Goal: Transaction & Acquisition: Subscribe to service/newsletter

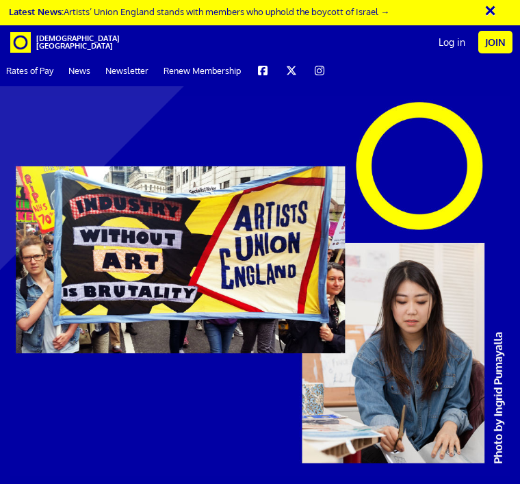
scroll to position [1437, 0]
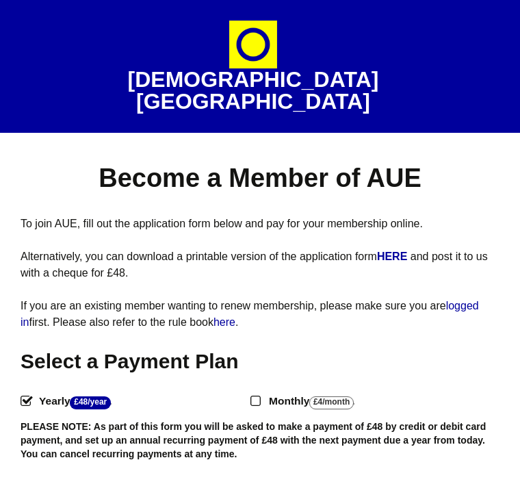
select select
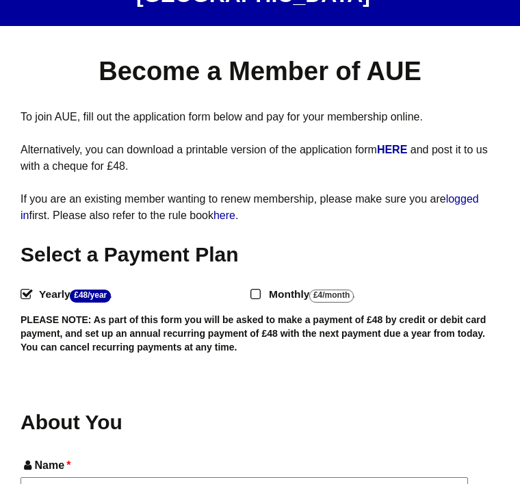
scroll to position [106, 0]
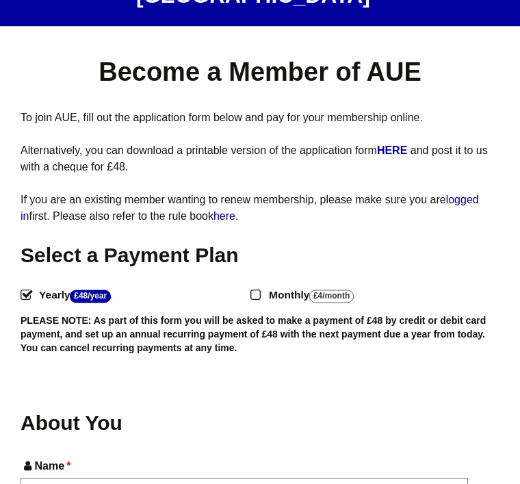
click at [252, 289] on input "Monthly - £4/Month ." at bounding box center [254, 293] width 9 height 9
radio input "true"
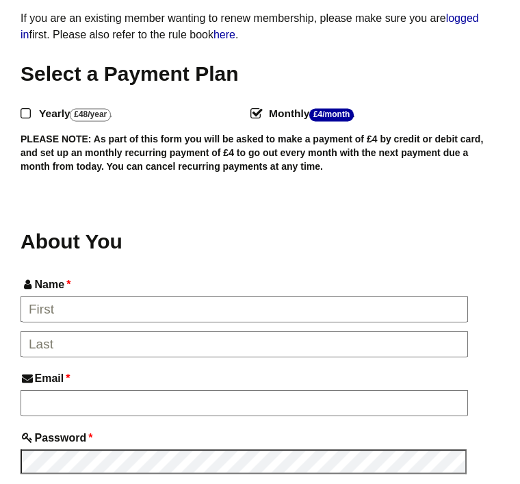
scroll to position [288, 0]
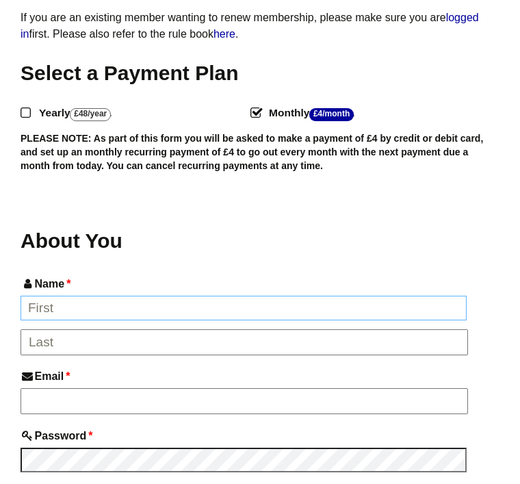
click at [69, 296] on input "Name *" at bounding box center [244, 308] width 446 height 25
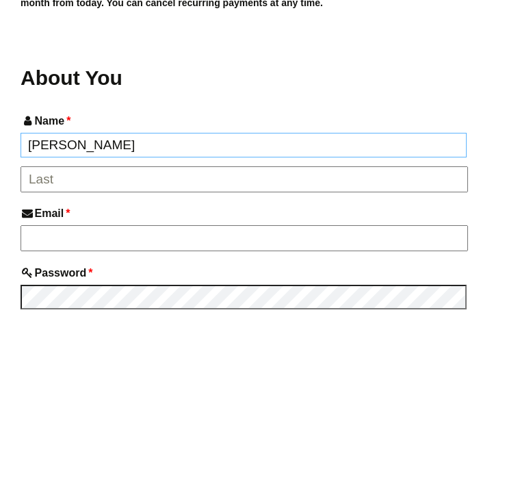
type input "Kirsten"
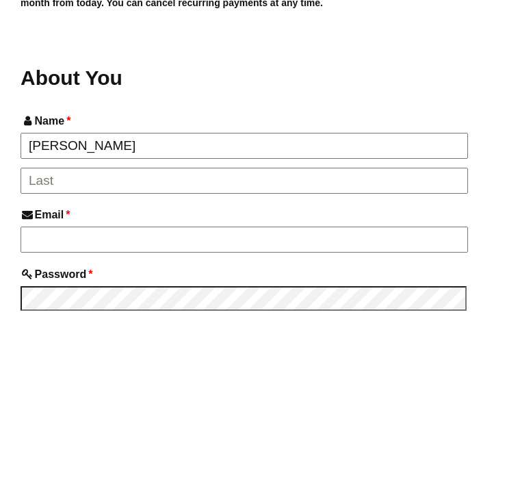
click at [58, 330] on input "*" at bounding box center [244, 343] width 447 height 26
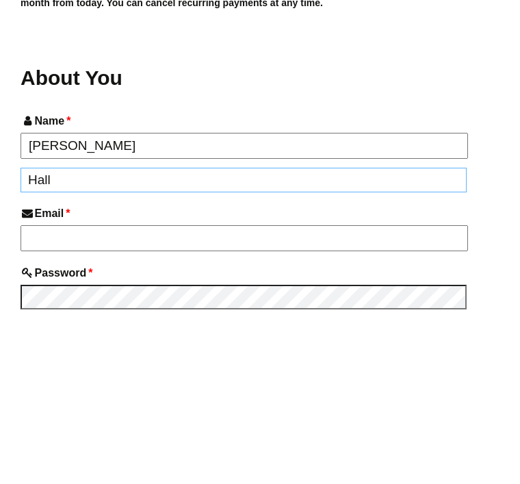
type input "Hall"
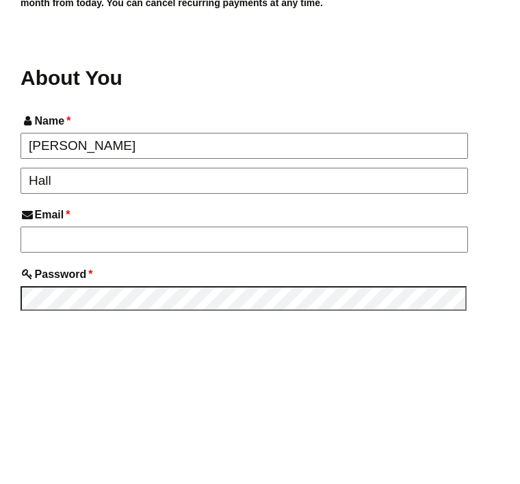
click at [121, 389] on input "Email *" at bounding box center [244, 402] width 447 height 26
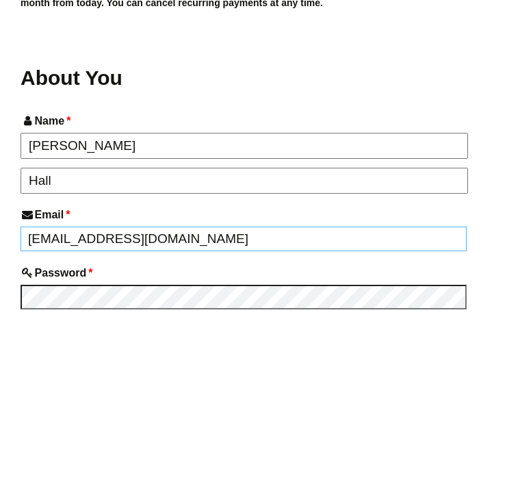
type input "[EMAIL_ADDRESS][DOMAIN_NAME]"
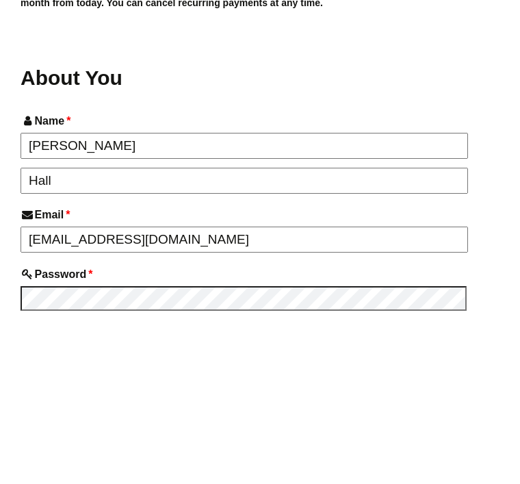
click at [498, 368] on label "Email *" at bounding box center [260, 377] width 479 height 18
click at [468, 389] on input "[EMAIL_ADDRESS][DOMAIN_NAME]" at bounding box center [244, 402] width 447 height 26
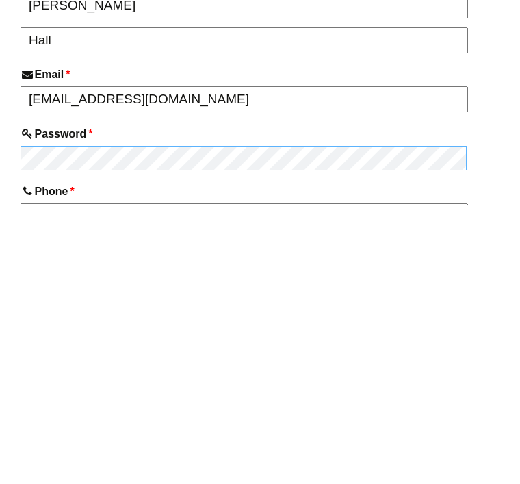
scroll to position [352, 0]
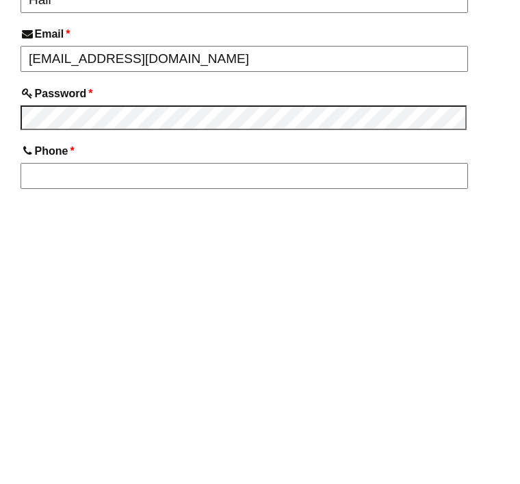
click at [64, 442] on input "Phone *" at bounding box center [244, 455] width 447 height 26
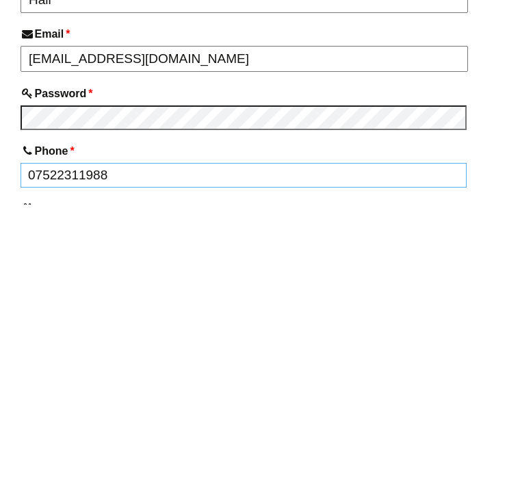
type input "07522311988"
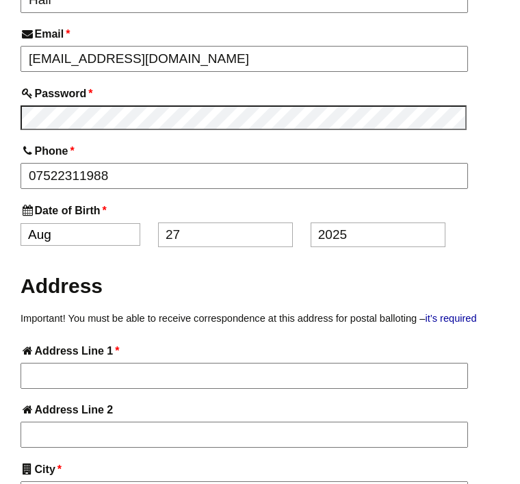
select select "1"
click at [244, 222] on input "27" at bounding box center [225, 234] width 135 height 25
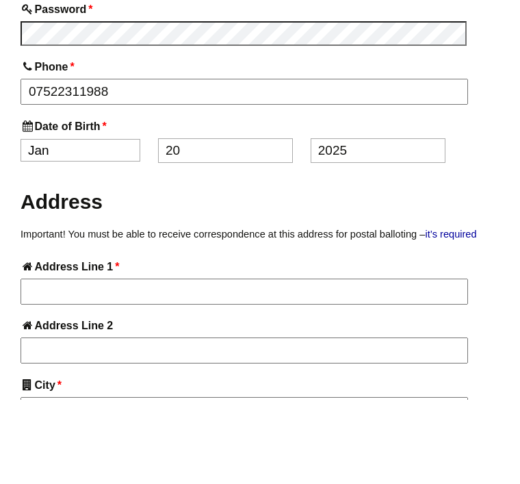
type input "20"
click at [374, 222] on input "2025" at bounding box center [378, 234] width 135 height 25
type input "2"
type input "1973"
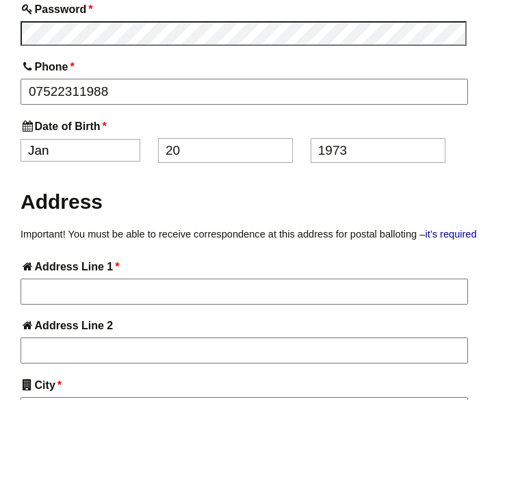
scroll to position [716, 0]
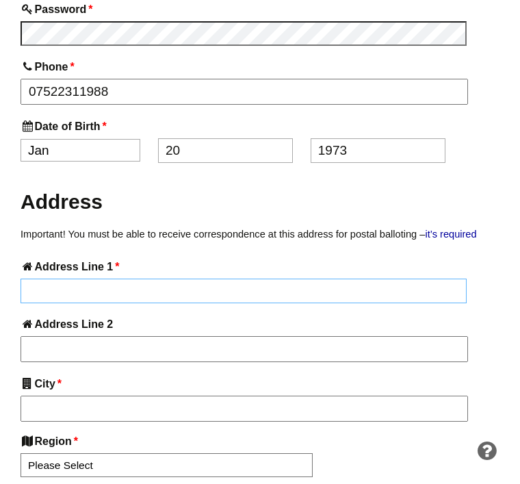
click at [356, 278] on input "Address Line 1 *" at bounding box center [244, 290] width 446 height 25
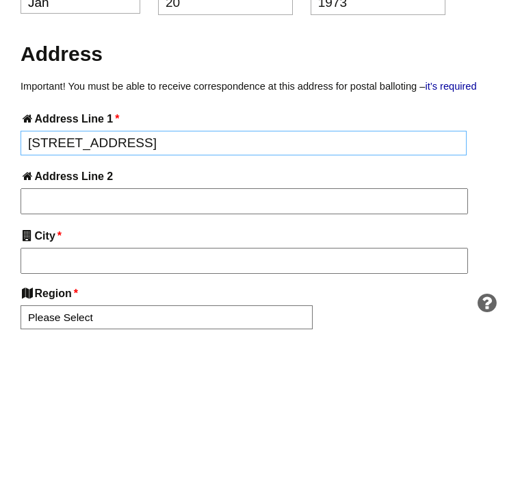
type input "27A Rosehill Road"
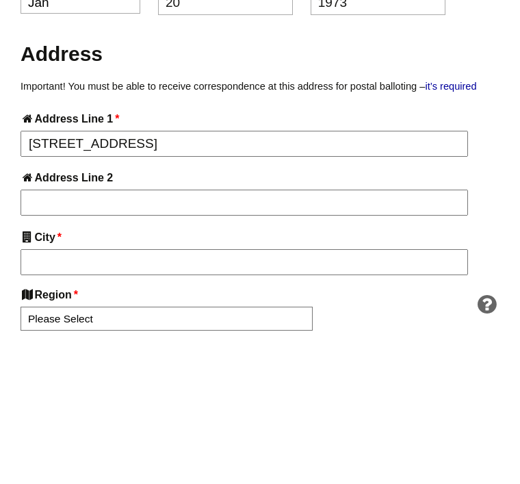
click at [68, 337] on input "Address Line 2" at bounding box center [244, 350] width 447 height 26
click at [110, 397] on input "City *" at bounding box center [244, 410] width 447 height 26
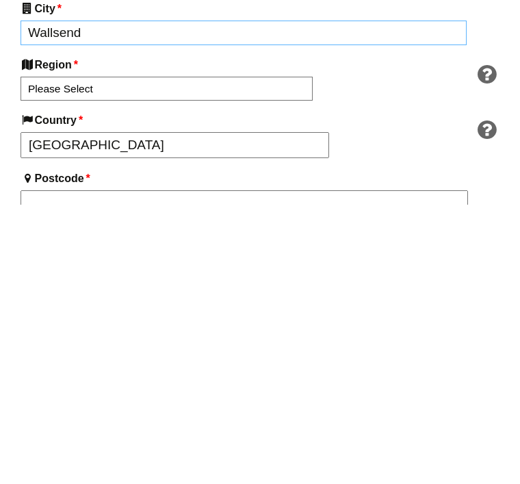
scroll to position [813, 1]
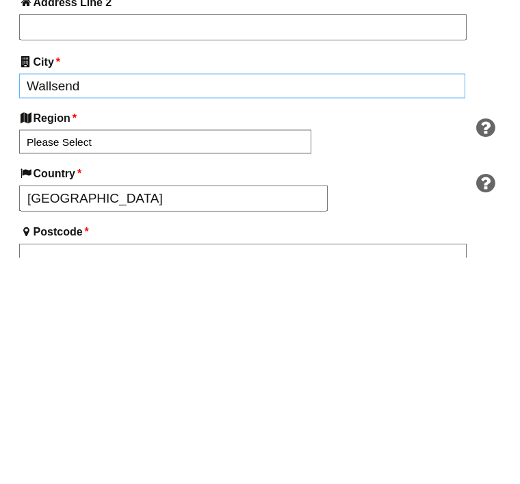
type input "Wallsend"
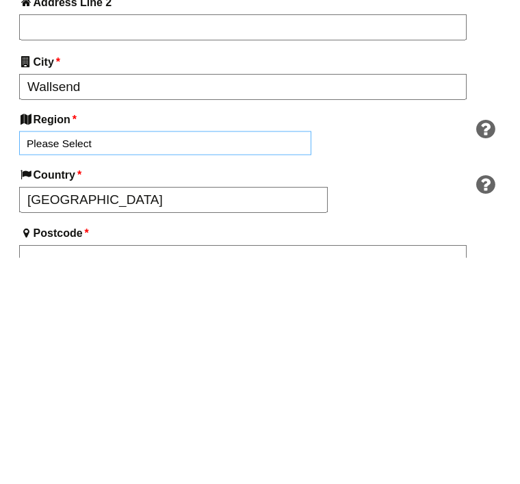
click at [62, 357] on select "Please Select South East England London North West England East of England West…" at bounding box center [165, 369] width 292 height 24
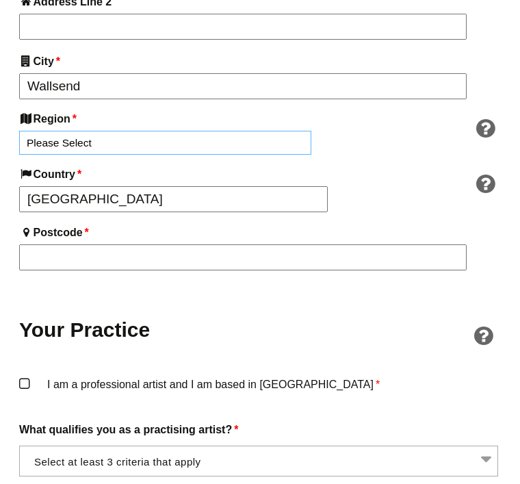
select select "North East"
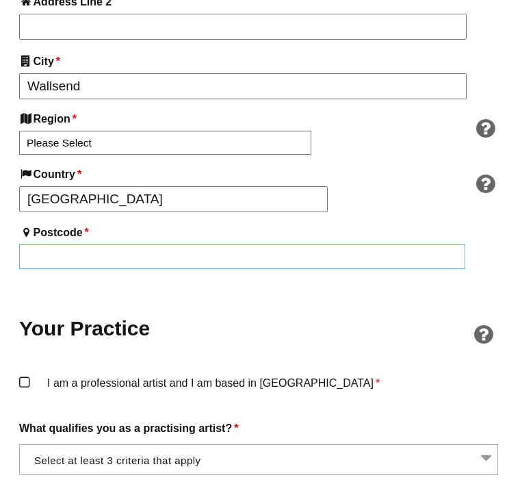
click at [210, 244] on input "Postcode *" at bounding box center [242, 256] width 446 height 25
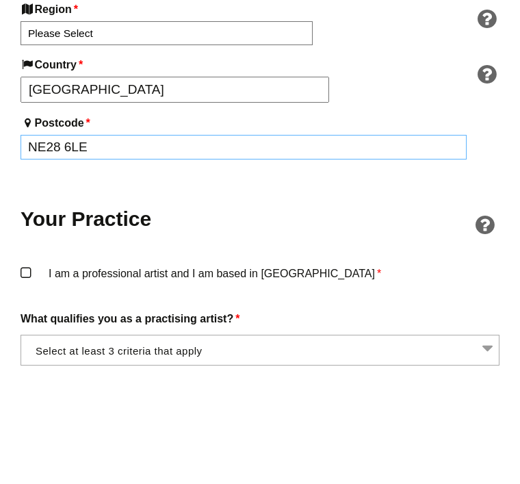
type input "NE28 6LE"
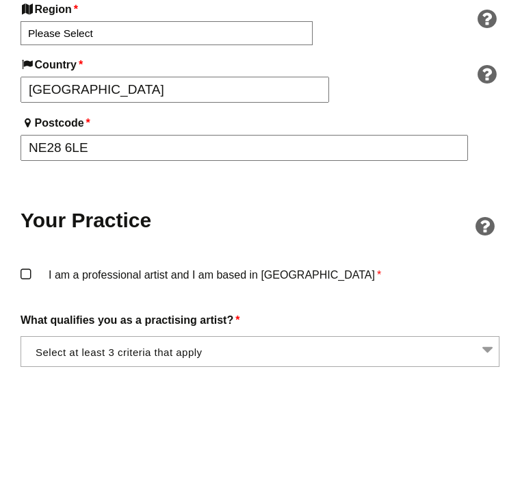
click at [419, 316] on h2 "Your Practice" at bounding box center [260, 329] width 479 height 27
click at [29, 265] on label "I am a professional artist and I am based in England *" at bounding box center [260, 274] width 479 height 18
click at [0, 0] on input "I am a professional artist and I am based in England *" at bounding box center [0, 0] width 0 height 0
click at [483, 336] on span at bounding box center [260, 351] width 479 height 31
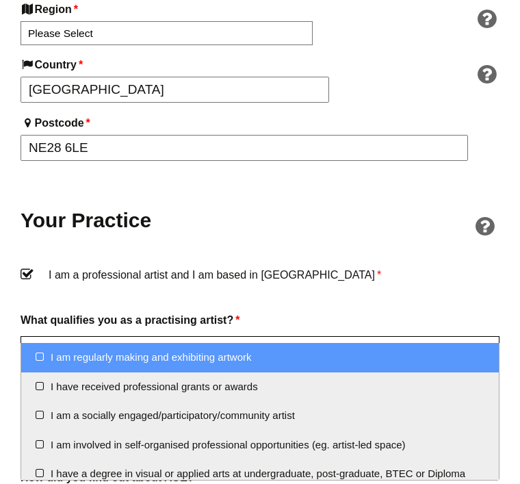
scroll to position [0, 0]
click at [45, 408] on li "I am a socially engaged/participatory/community artist" at bounding box center [259, 415] width 477 height 29
select select "socially_engaged_participatory_community_artist"
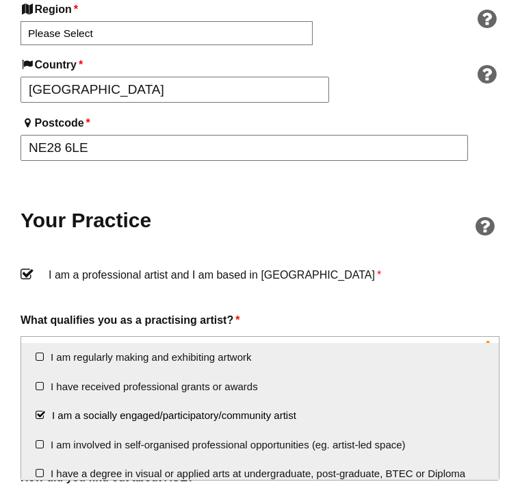
click at [44, 439] on li "I am involved in self-organised professional opportunities (eg. artist-led spac…" at bounding box center [259, 444] width 477 height 29
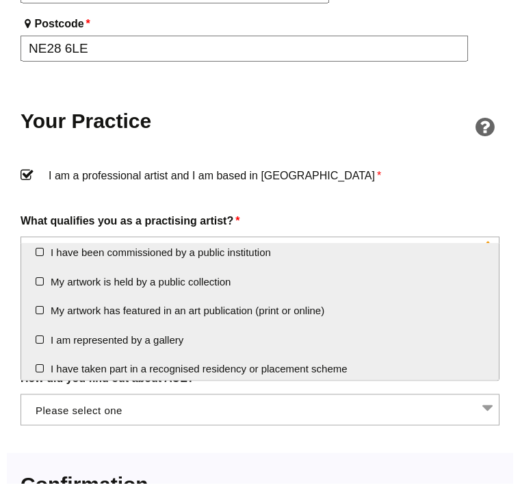
scroll to position [1248, 0]
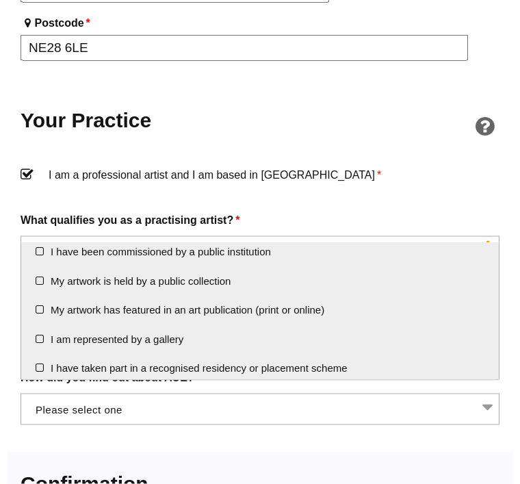
click at [486, 393] on span at bounding box center [260, 408] width 479 height 31
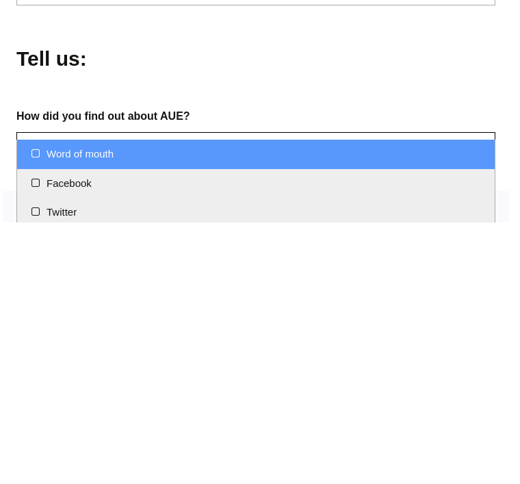
scroll to position [0, 0]
select select "Word of mouth"
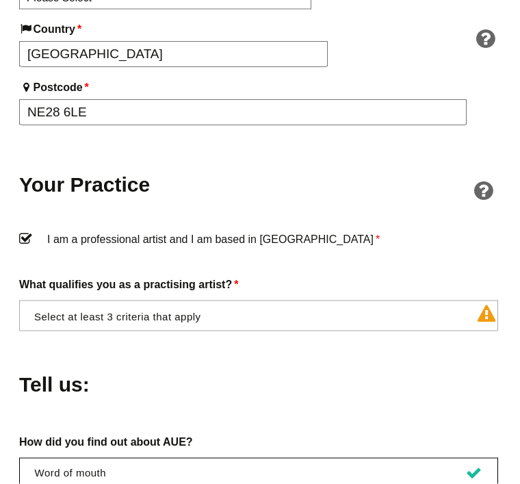
scroll to position [1184, 1]
click at [495, 300] on span "× I am a socially engaged/participatory/community artist × I am involved in sel…" at bounding box center [258, 315] width 479 height 31
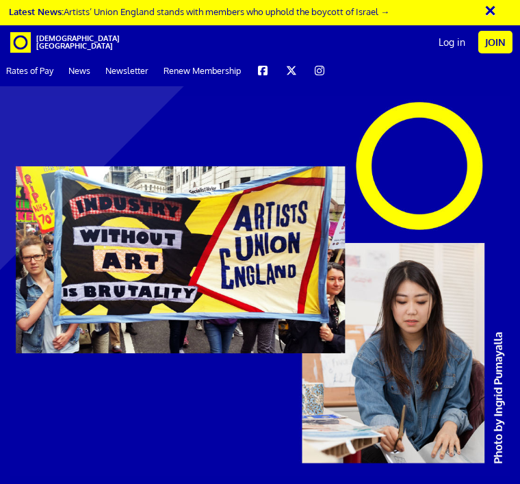
scroll to position [1234, 0]
click at [509, 47] on link "Join" at bounding box center [495, 42] width 34 height 23
click at [505, 46] on link "Join" at bounding box center [495, 42] width 34 height 23
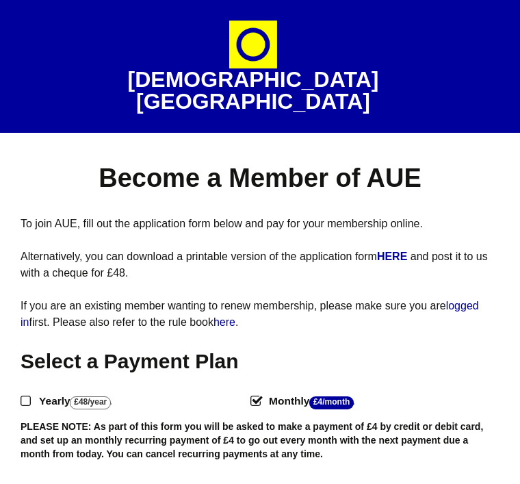
select select
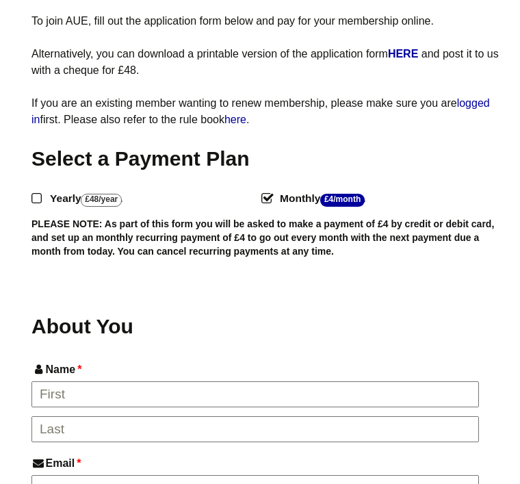
scroll to position [391, 0]
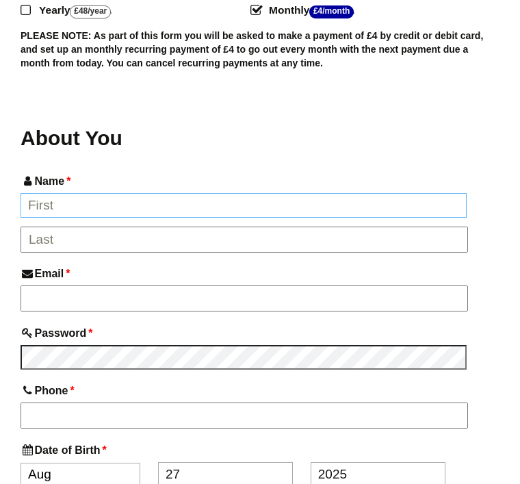
click at [67, 193] on input "Name *" at bounding box center [244, 205] width 446 height 25
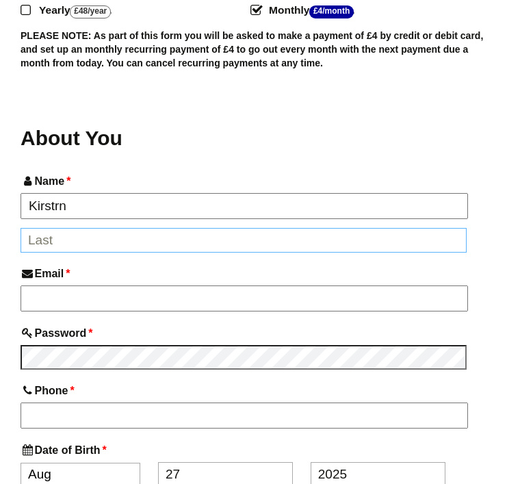
click at [67, 228] on input "*" at bounding box center [244, 240] width 446 height 25
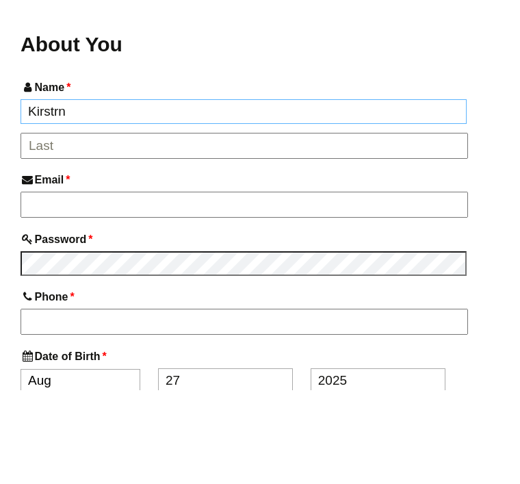
click at [99, 193] on input "Kirstrn" at bounding box center [244, 205] width 446 height 25
type input "[PERSON_NAME]"
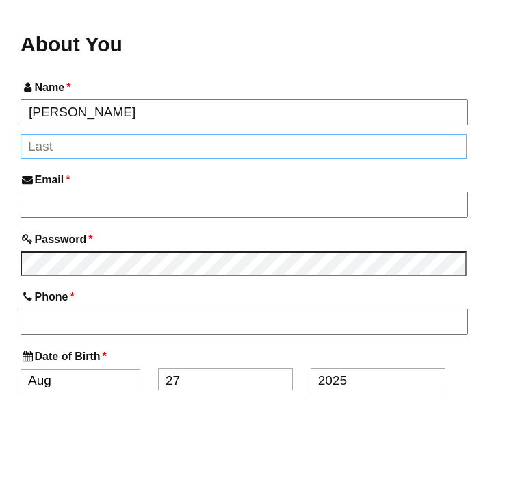
click at [77, 228] on input "*" at bounding box center [244, 240] width 446 height 25
type input "Hall"
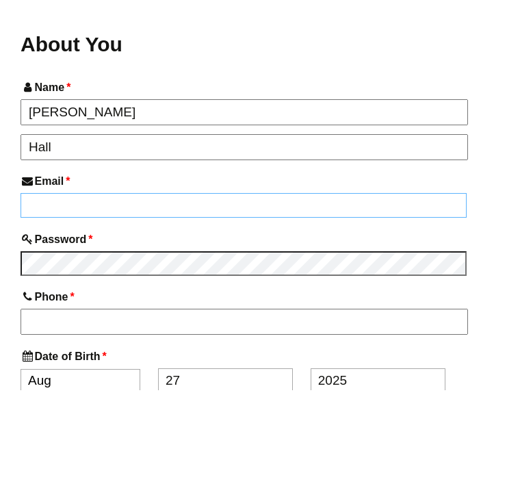
click at [77, 287] on input "Email *" at bounding box center [244, 299] width 446 height 25
type input "Kirsty55hall@gmail.com"
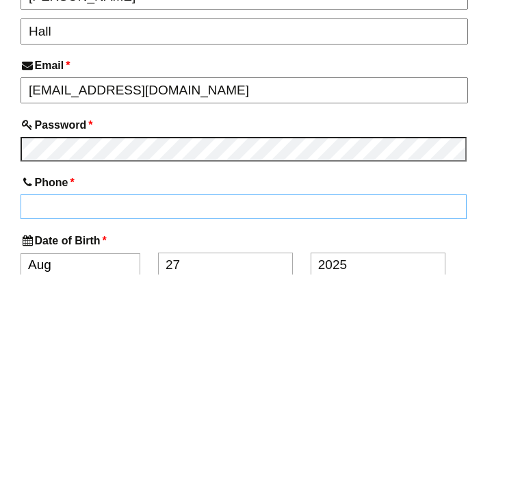
click at [199, 404] on input "Phone *" at bounding box center [244, 416] width 446 height 25
type input "07522311988"
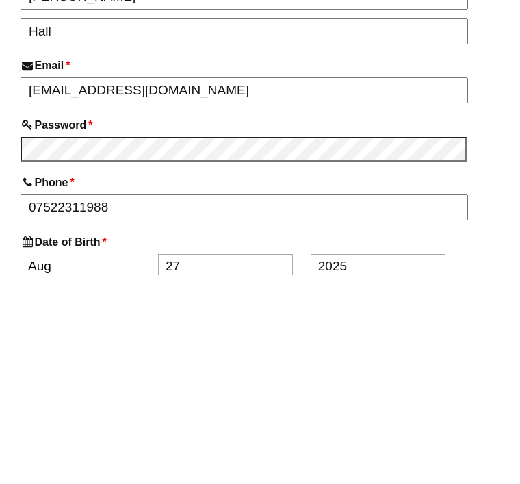
click at [77, 464] on select "Jan Feb Mar Apr May Jun Jul Aug Sep Oct Nov Dec" at bounding box center [81, 475] width 120 height 23
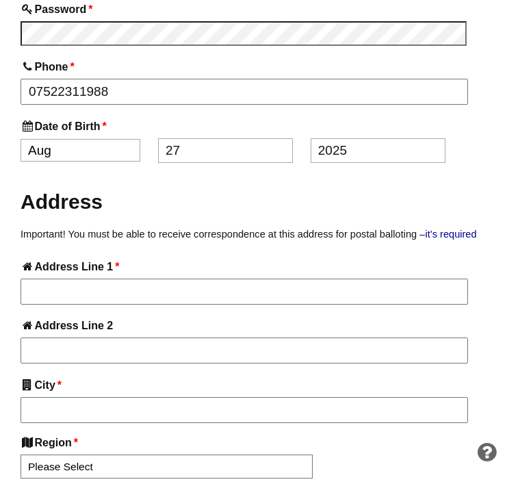
select select "1"
click at [213, 138] on input "27" at bounding box center [225, 150] width 135 height 25
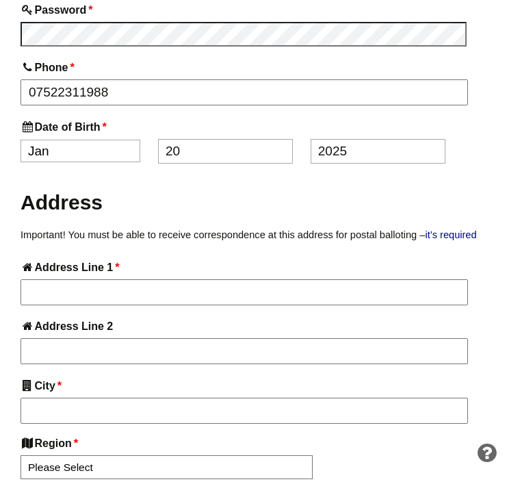
type input "20"
click at [389, 139] on input "2025" at bounding box center [378, 151] width 135 height 25
click at [399, 139] on input "2025" at bounding box center [378, 151] width 135 height 25
click at [365, 139] on input "2025" at bounding box center [378, 151] width 135 height 25
type input "2"
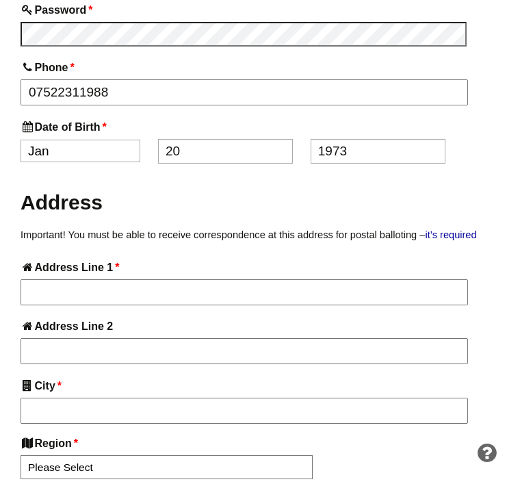
type input "1973"
click at [488, 175] on label "Address" at bounding box center [260, 200] width 479 height 51
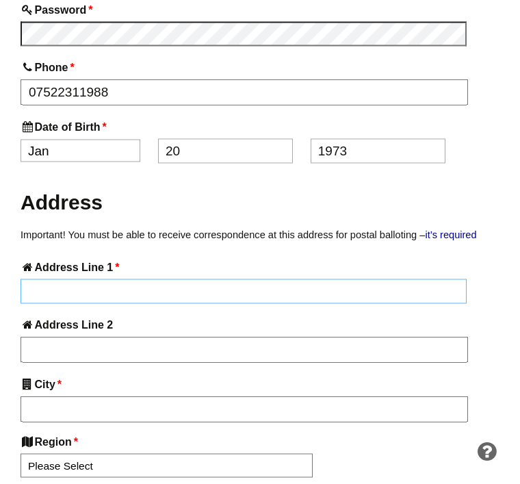
click at [267, 279] on input "Address Line 1 *" at bounding box center [244, 291] width 446 height 25
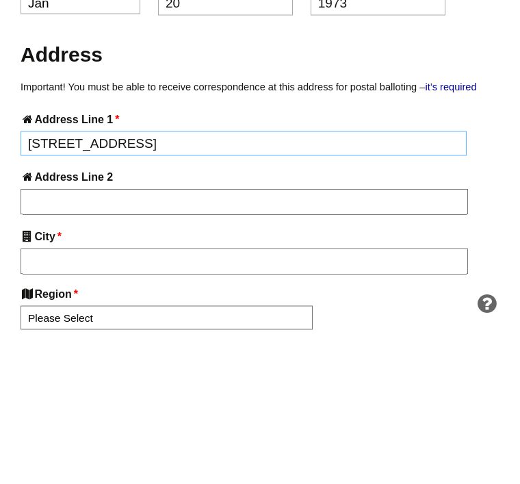
type input "27A Rosehill Road"
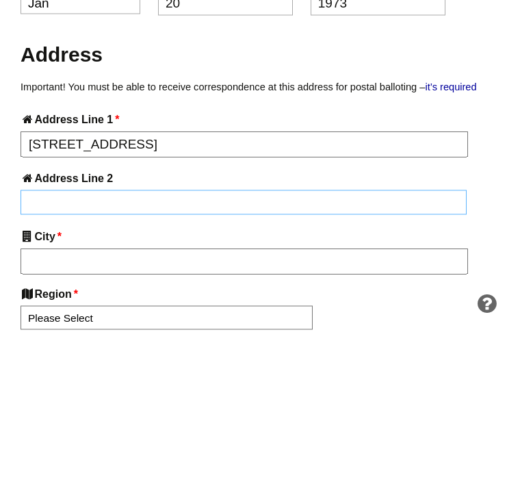
click at [75, 338] on input "Address Line 2" at bounding box center [244, 350] width 446 height 25
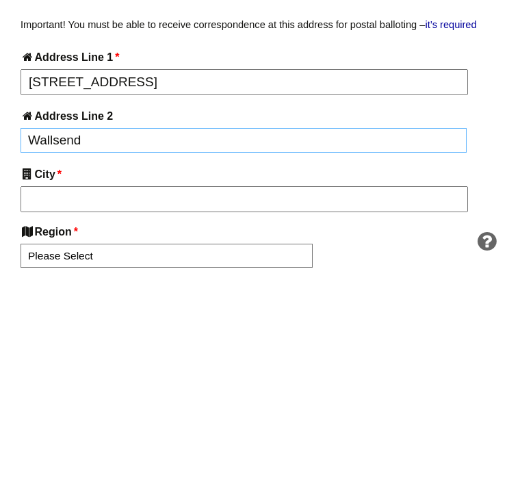
type input "Wallsend"
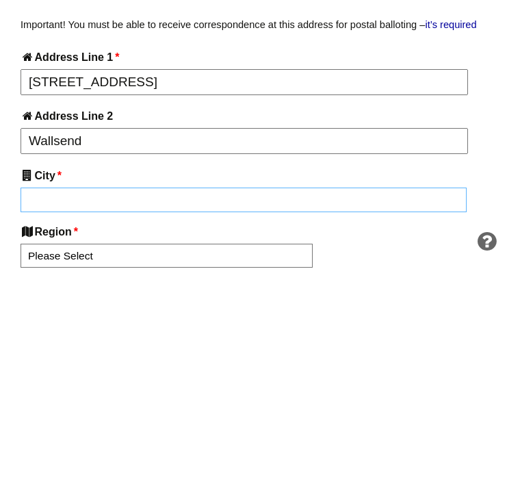
click at [71, 397] on input "City *" at bounding box center [244, 409] width 446 height 25
type input "Wallsend"
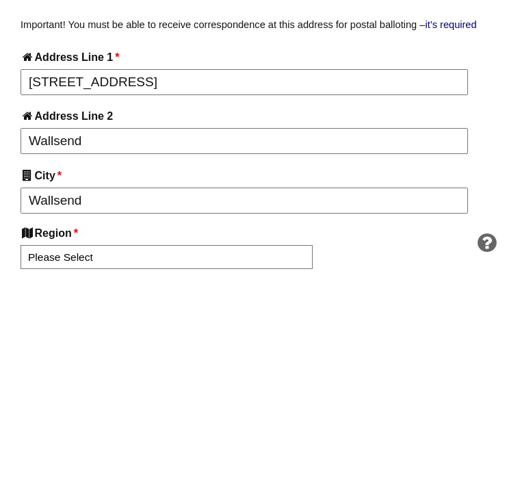
click at [350, 442] on div at bounding box center [424, 443] width 166 height 3
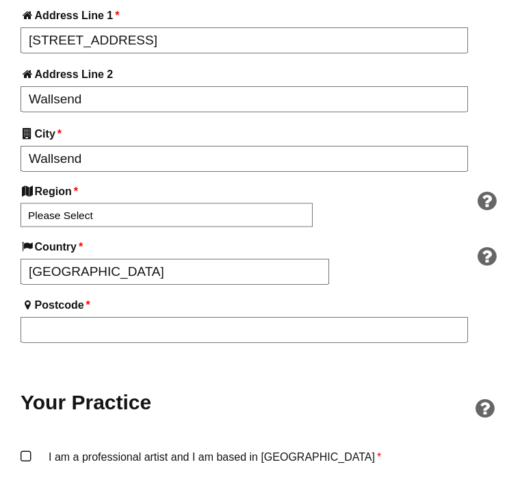
scroll to position [967, 0]
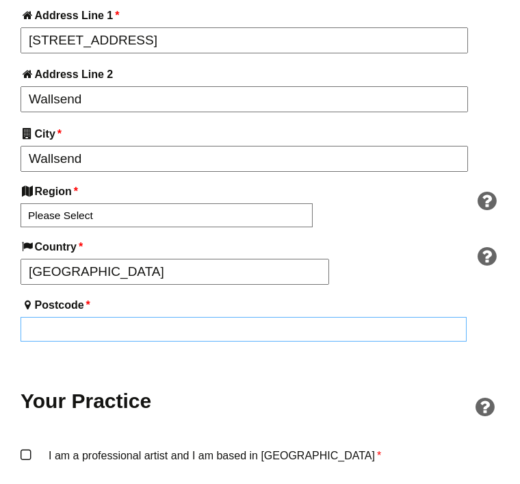
click at [355, 317] on input "Postcode *" at bounding box center [244, 329] width 446 height 25
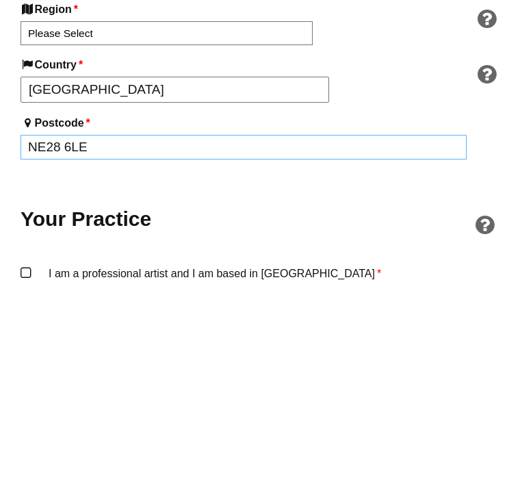
type input "NE28 6LE"
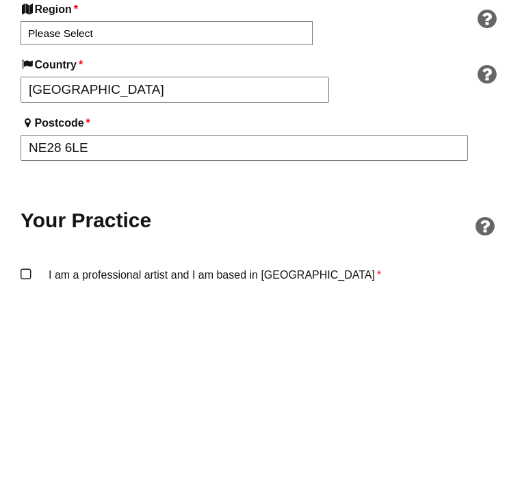
click at [364, 389] on h2 "Your Practice" at bounding box center [260, 402] width 479 height 27
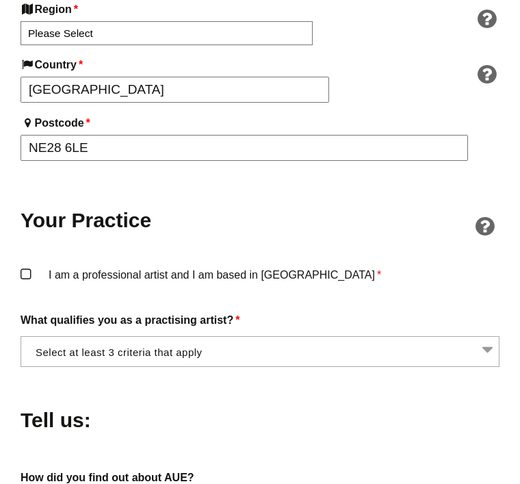
click at [28, 265] on label "I am a professional artist and I am based in England *" at bounding box center [260, 274] width 479 height 18
click at [0, 0] on input "I am a professional artist and I am based in England *" at bounding box center [0, 0] width 0 height 0
click at [493, 336] on span at bounding box center [260, 351] width 479 height 31
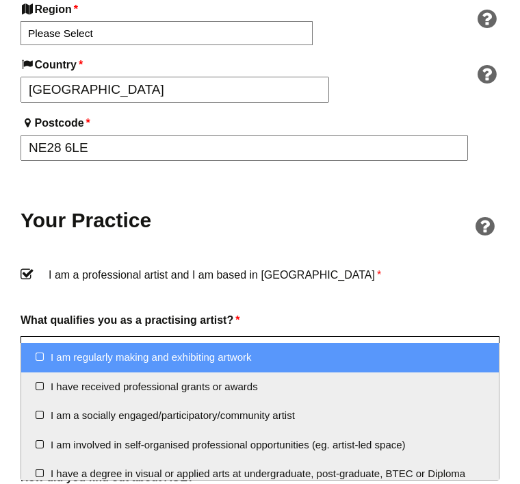
click at [43, 417] on li "I am a socially engaged/participatory/community artist" at bounding box center [259, 415] width 477 height 29
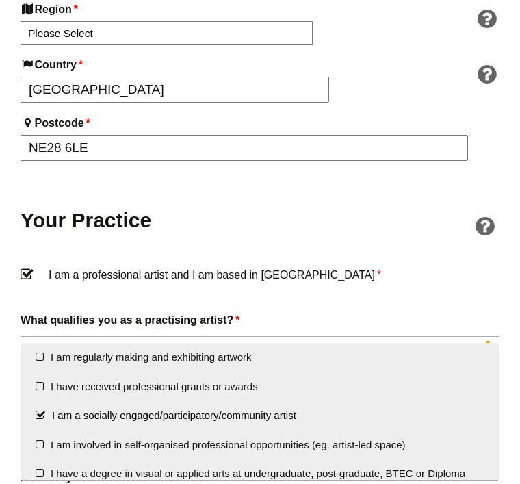
click at [42, 359] on li "I am regularly making and exhibiting artwork" at bounding box center [259, 357] width 477 height 29
click at [48, 361] on li "I am regularly making and exhibiting artwork" at bounding box center [259, 357] width 477 height 29
select select "socially_engaged_participatory_community_artist"
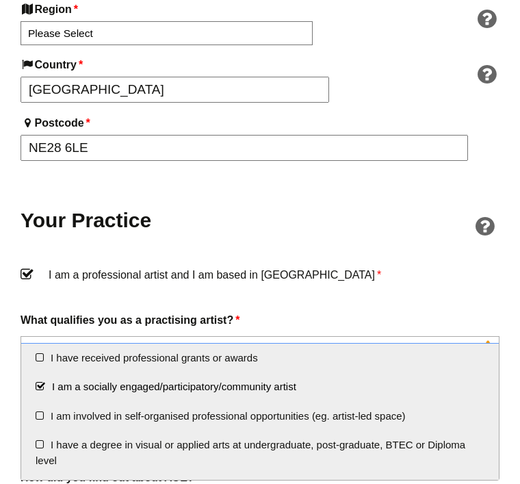
scroll to position [28, 0]
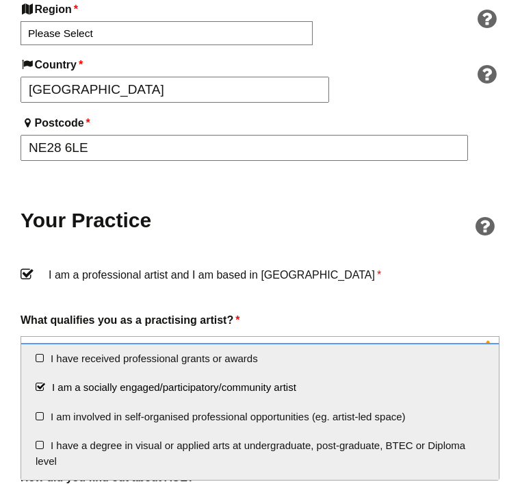
click at [53, 422] on li "I am involved in self-organised professional opportunities (eg. artist-led spac…" at bounding box center [259, 416] width 477 height 29
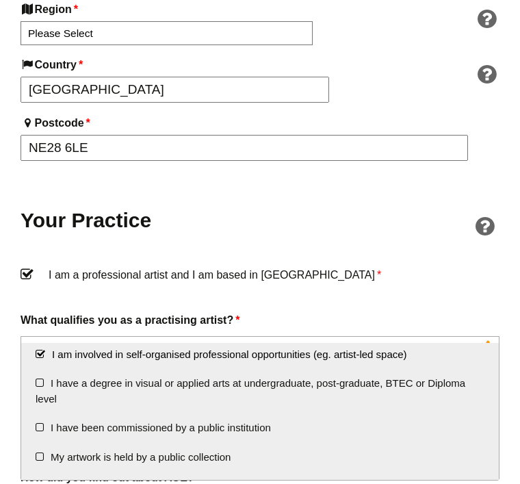
scroll to position [105, 0]
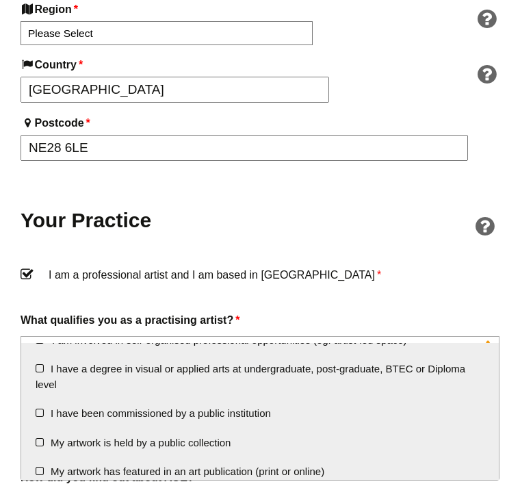
click at [44, 413] on li "I have been commissioned by a public institution" at bounding box center [259, 413] width 477 height 29
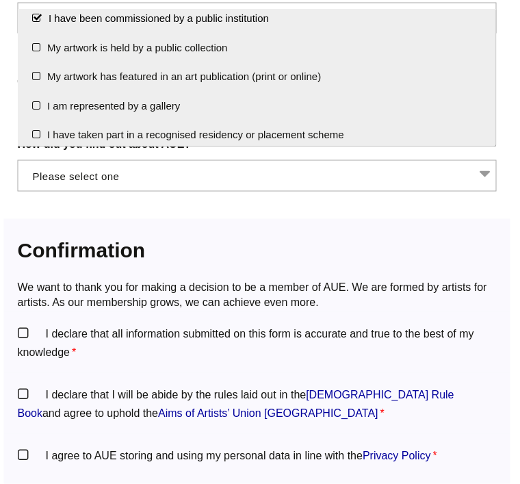
scroll to position [1483, 2]
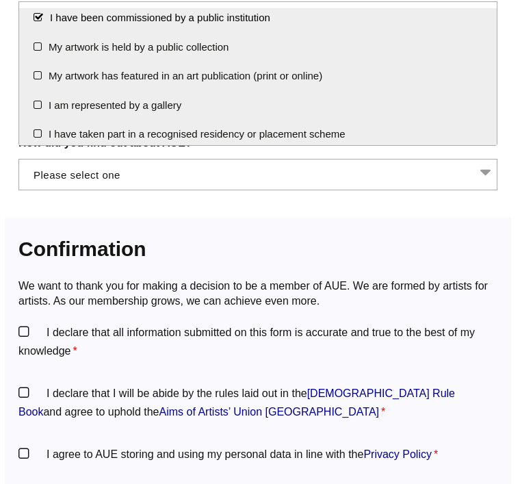
click at [23, 323] on label "I declare that all information submitted on this form is accurate and true to t…" at bounding box center [257, 341] width 479 height 37
click at [0, 0] on input "I declare that all information submitted on this form is accurate and true to t…" at bounding box center [0, 0] width 0 height 0
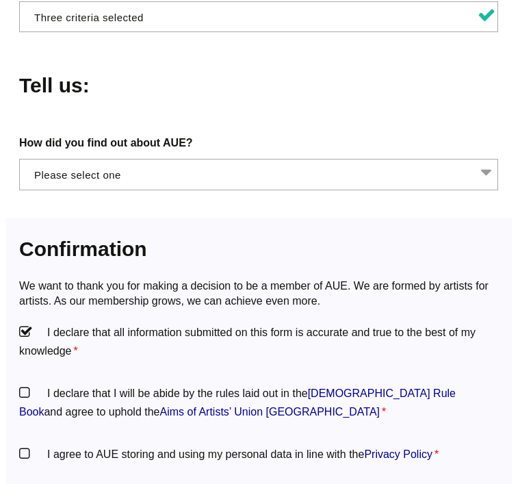
scroll to position [1483, 1]
click at [33, 384] on label "I declare that I will be abide by the rules laid out in the Artists' Union Engl…" at bounding box center [258, 402] width 479 height 37
click at [0, 0] on input "I declare that I will be abide by the rules laid out in the Artists' Union Engl…" at bounding box center [0, 0] width 0 height 0
click at [30, 445] on label "I agree to AUE storing and using my personal data in line with the Privacy Poli…" at bounding box center [258, 454] width 479 height 18
click at [0, 0] on input "I agree to AUE storing and using my personal data in line with the Privacy Poli…" at bounding box center [0, 0] width 0 height 0
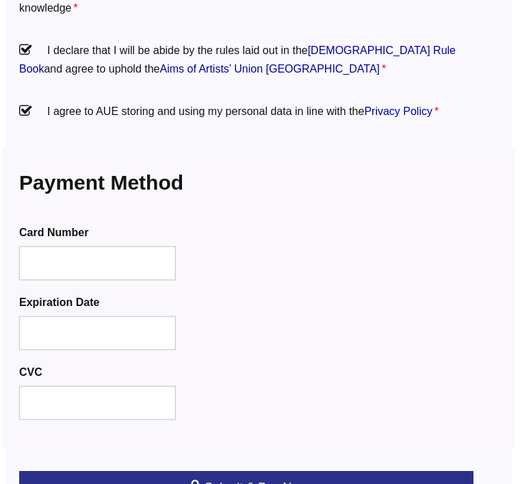
scroll to position [1826, 0]
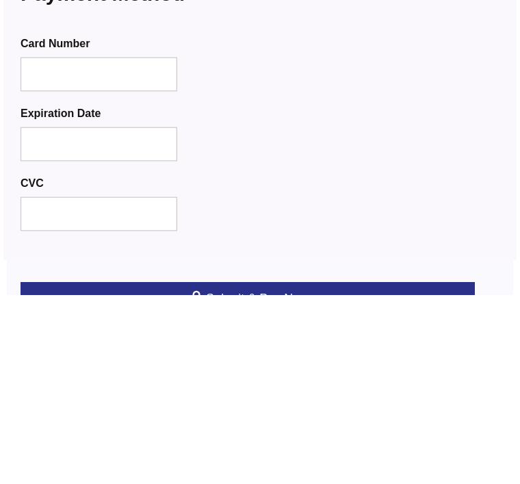
click at [408, 293] on div "Expiration Date" at bounding box center [260, 325] width 479 height 64
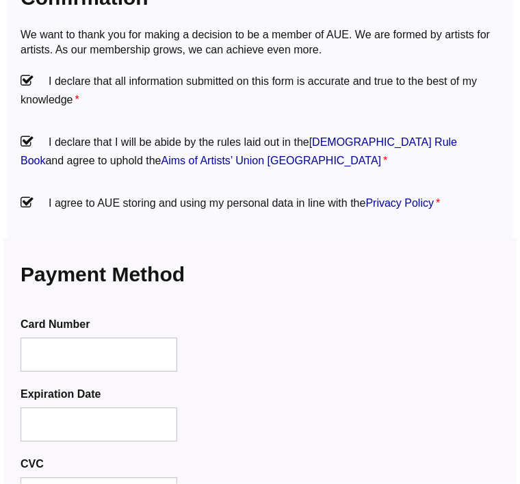
scroll to position [1949, 0]
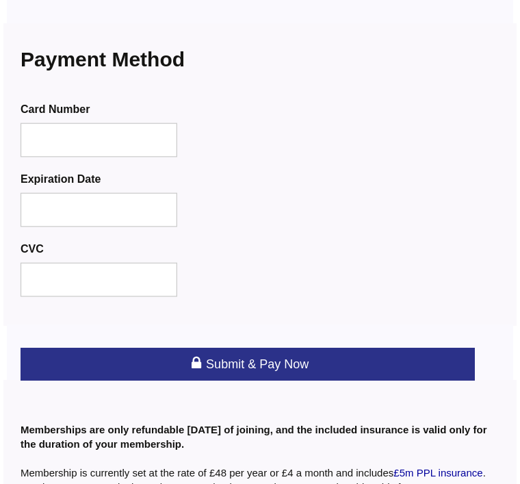
click at [304, 348] on link "Submit & Pay Now" at bounding box center [248, 364] width 454 height 33
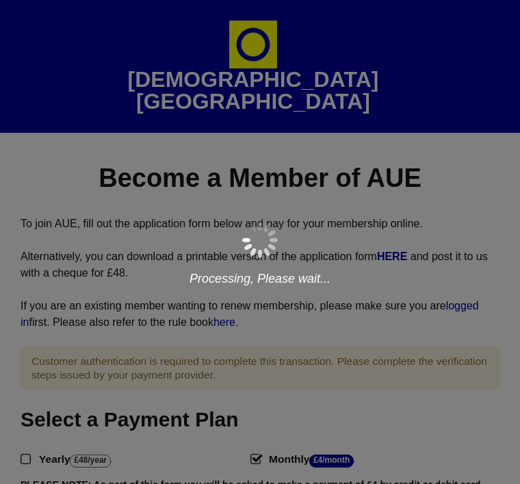
select select
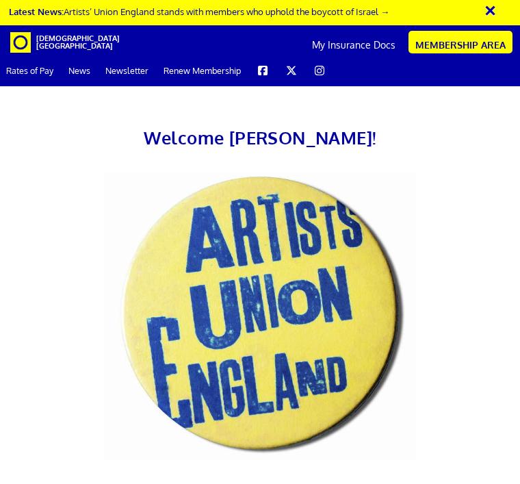
scroll to position [0, 8]
